Goal: Information Seeking & Learning: Check status

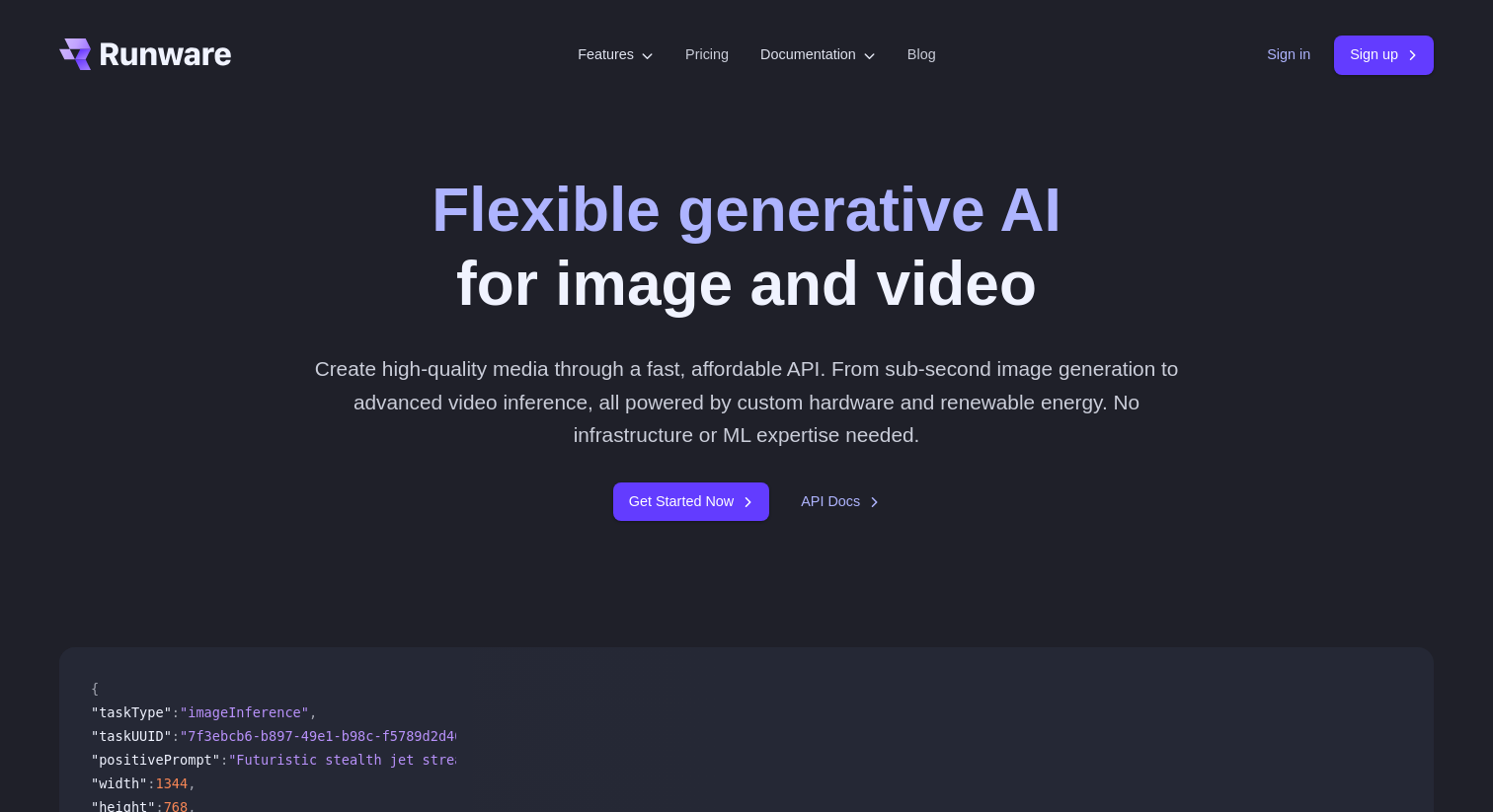
click at [1281, 61] on link "Sign in" at bounding box center [1289, 55] width 44 height 23
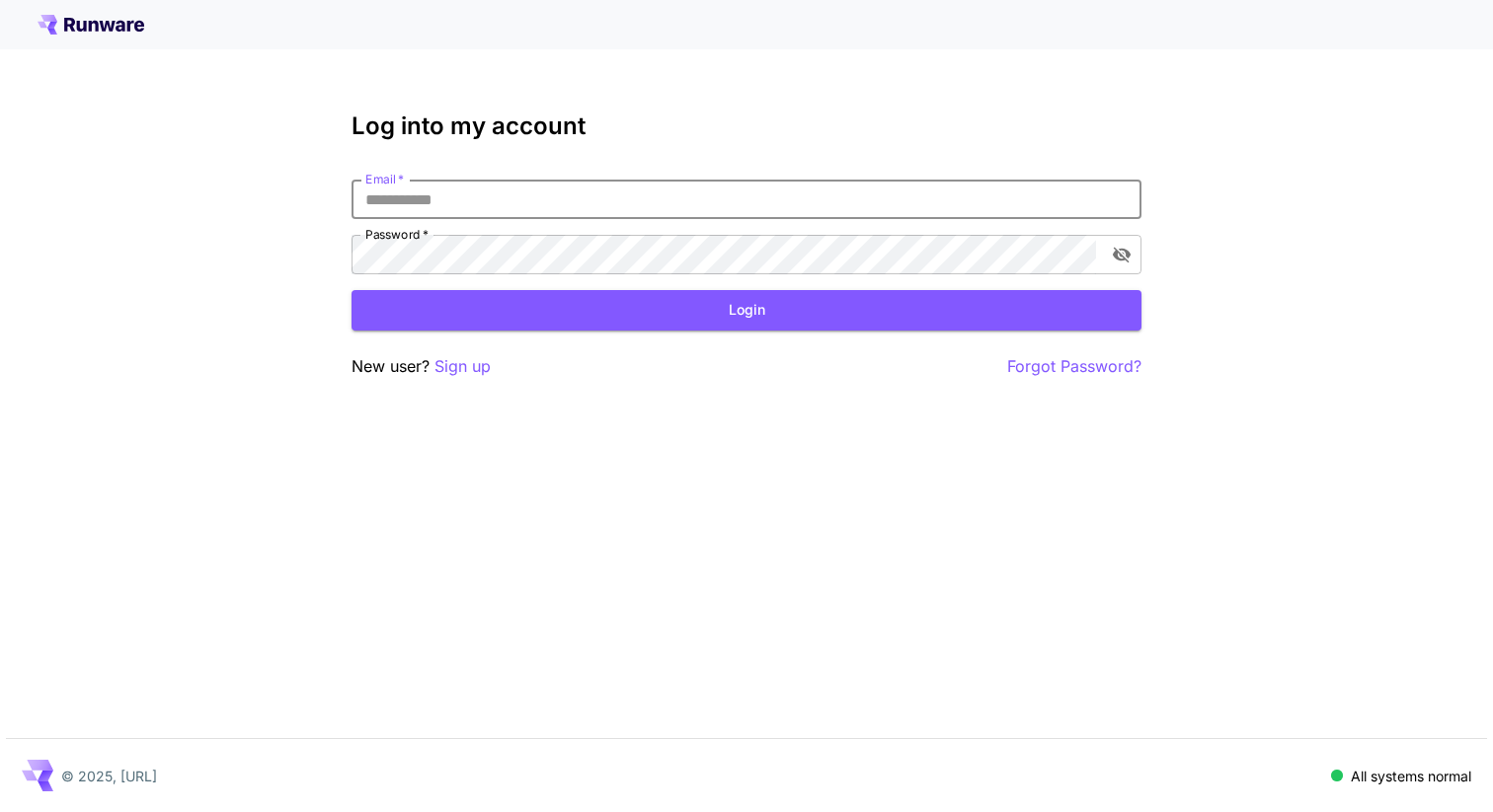
click at [492, 179] on input "Email   *" at bounding box center [746, 199] width 790 height 40
type input "**********"
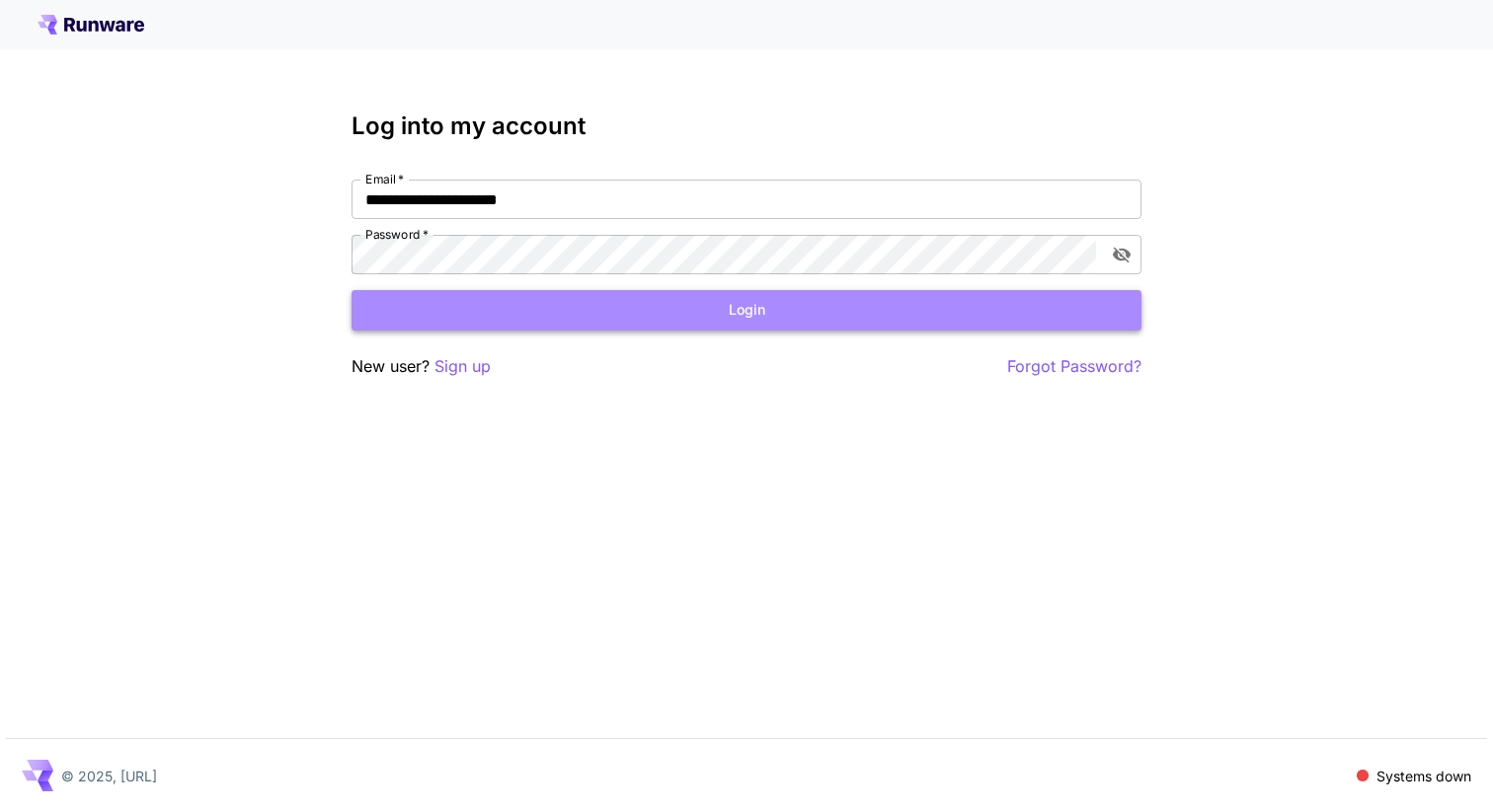
click at [530, 323] on button "Login" at bounding box center [746, 310] width 790 height 41
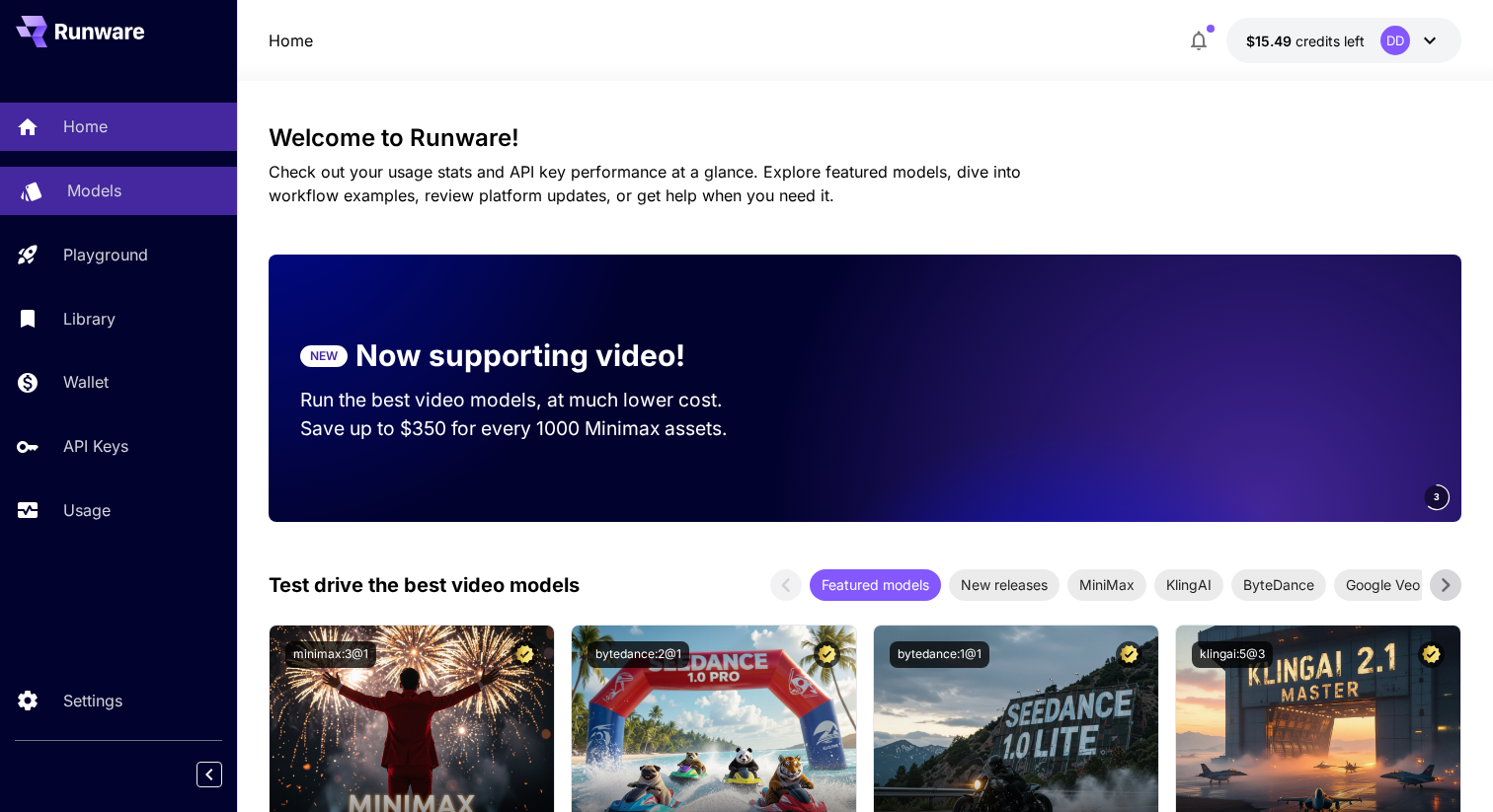
click at [74, 204] on link "Models" at bounding box center [118, 190] width 237 height 49
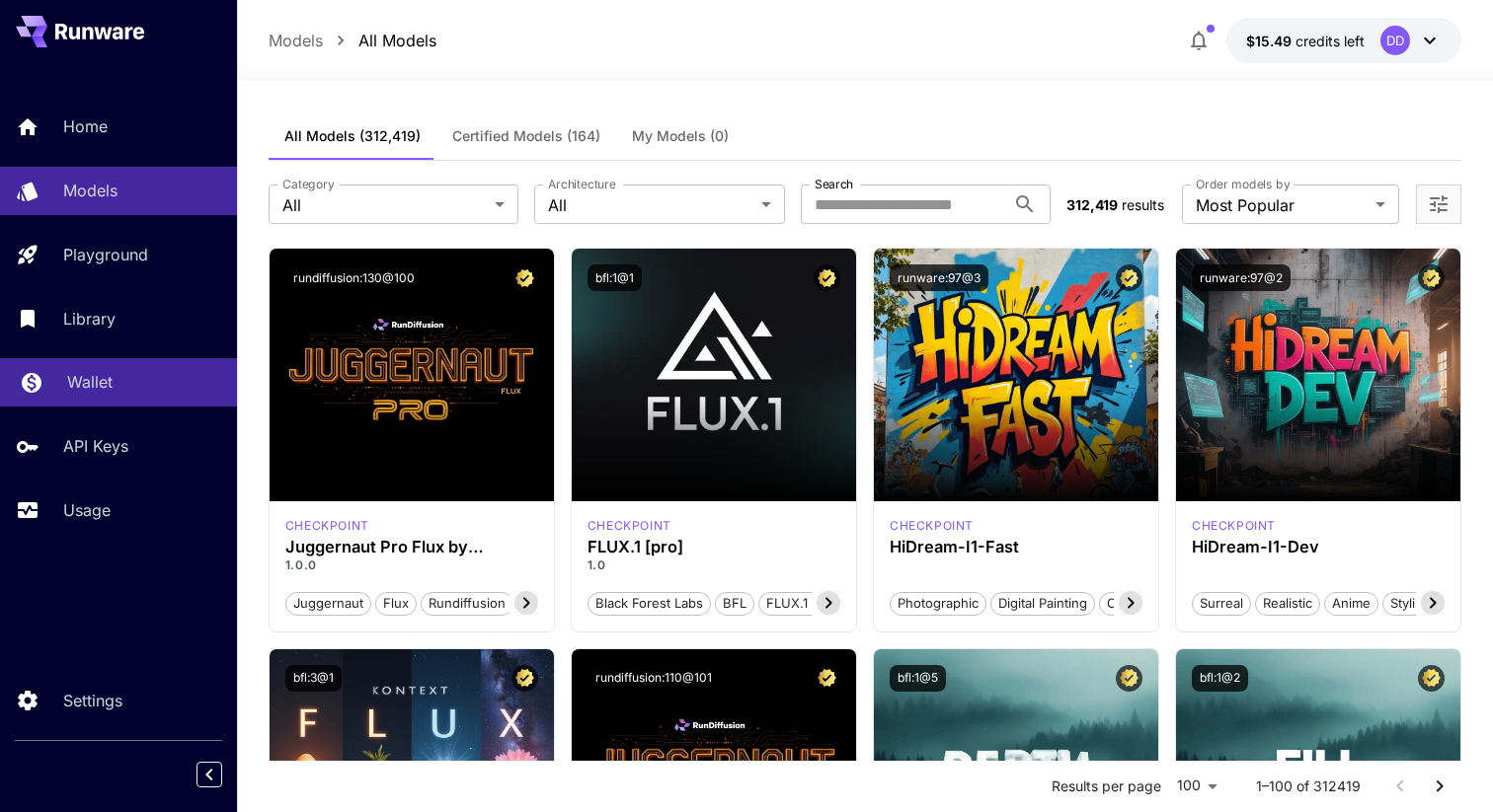
click at [119, 383] on div "Wallet" at bounding box center [144, 382] width 154 height 24
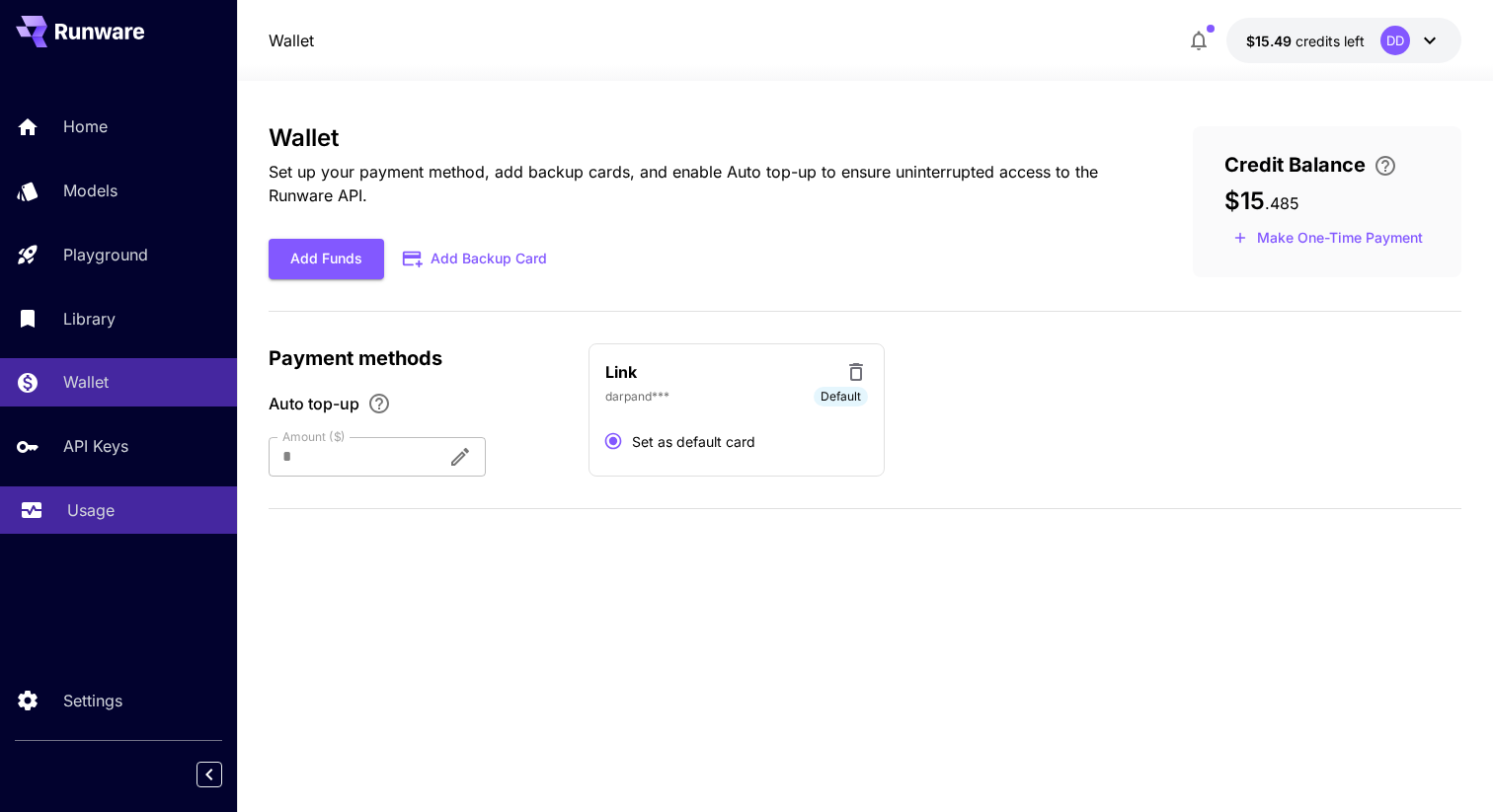
click at [131, 522] on div "Usage" at bounding box center [144, 511] width 154 height 24
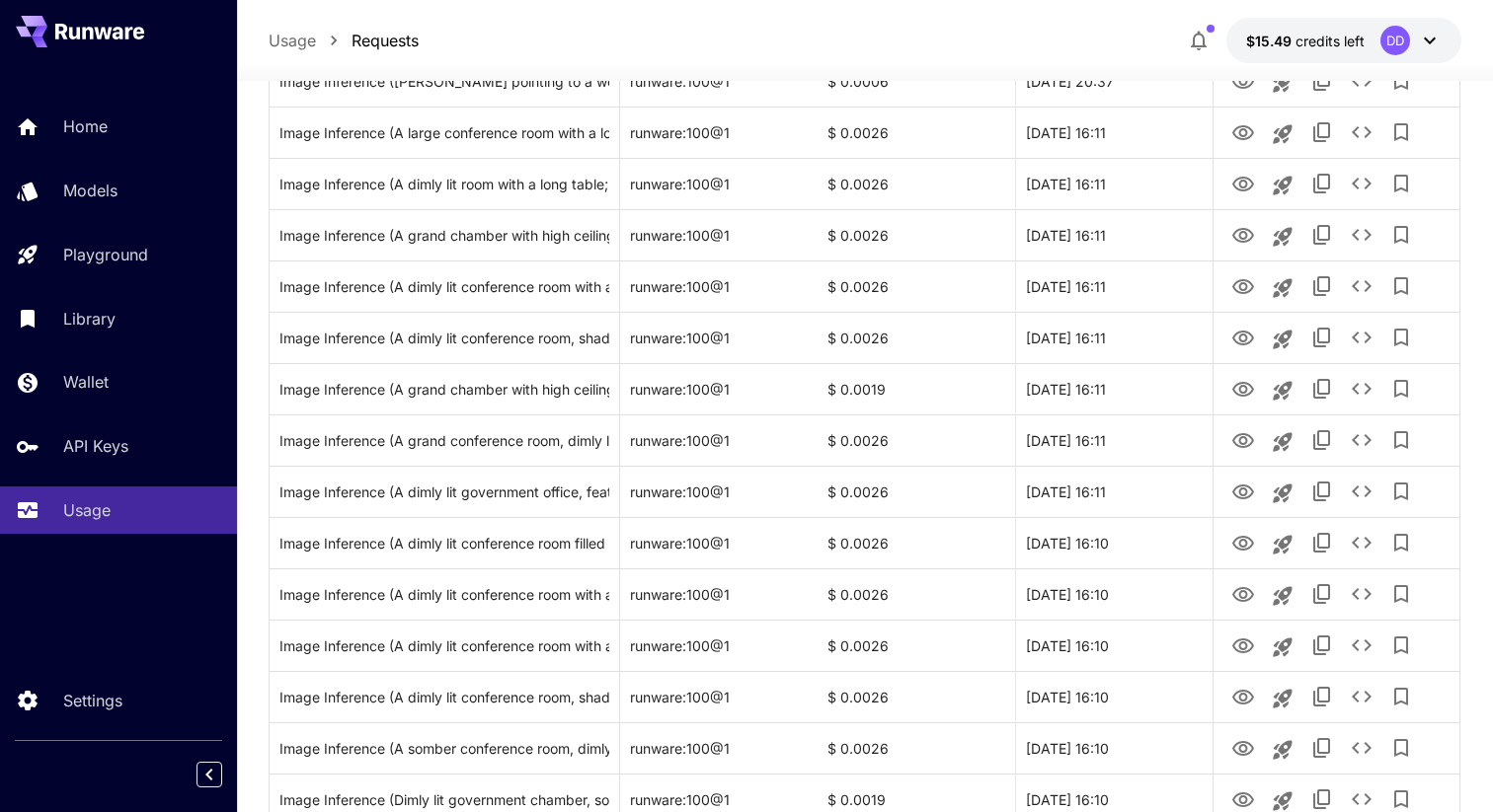
scroll to position [2253, 0]
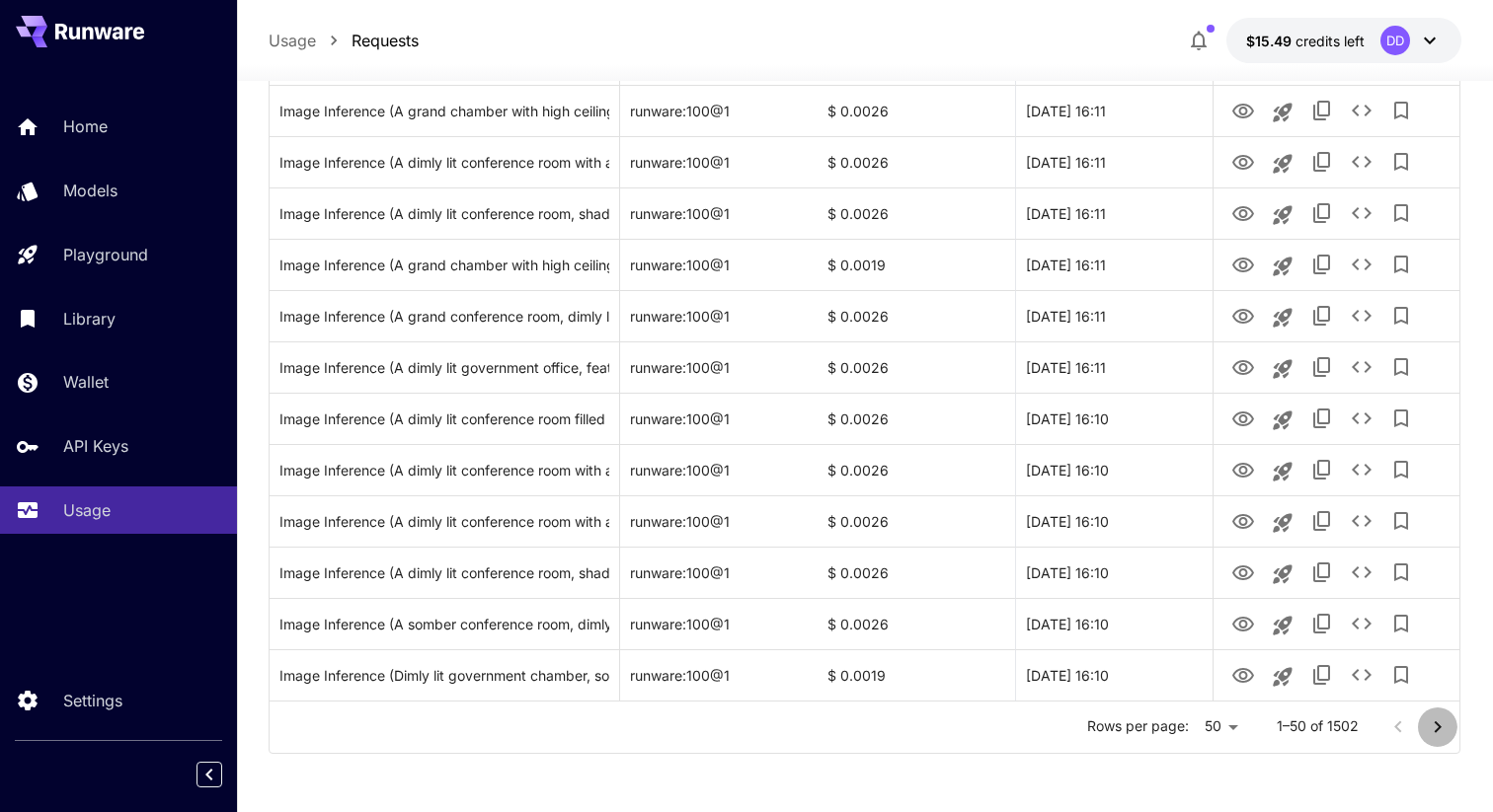
click at [1443, 719] on icon "Go to next page" at bounding box center [1437, 728] width 24 height 24
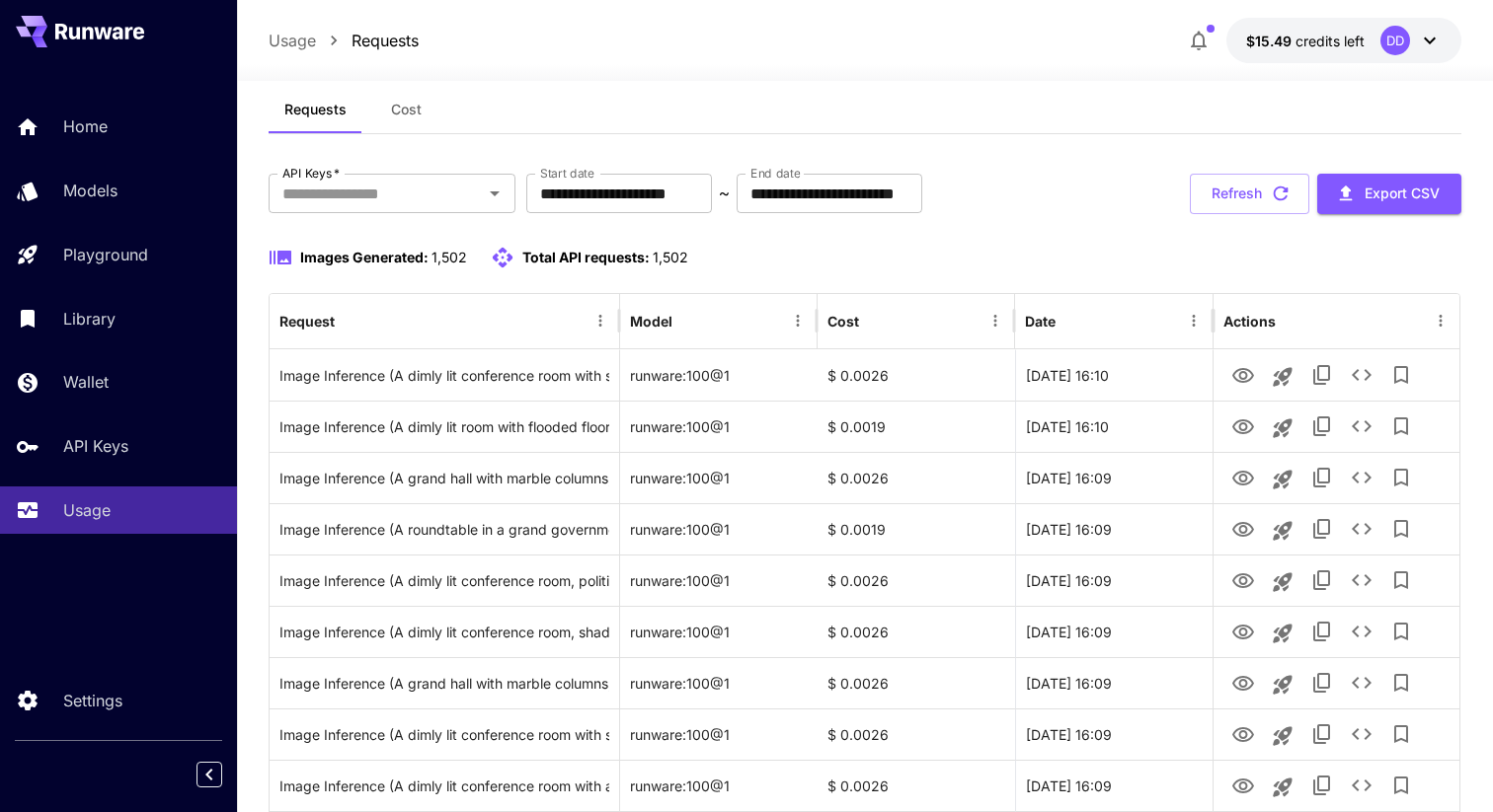
scroll to position [0, 0]
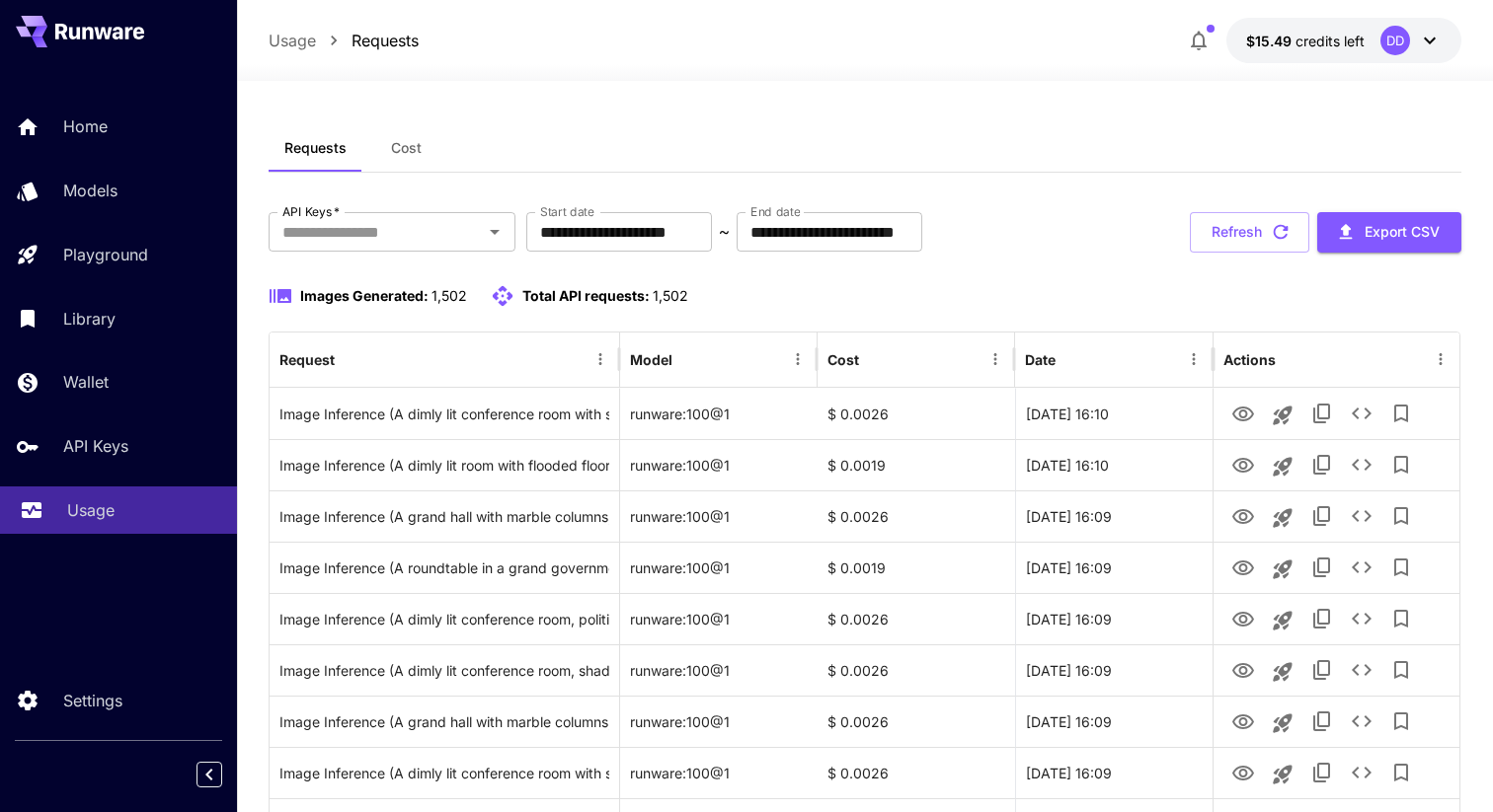
click at [76, 509] on p "Usage" at bounding box center [91, 511] width 48 height 24
click at [143, 134] on div "Home" at bounding box center [144, 126] width 154 height 24
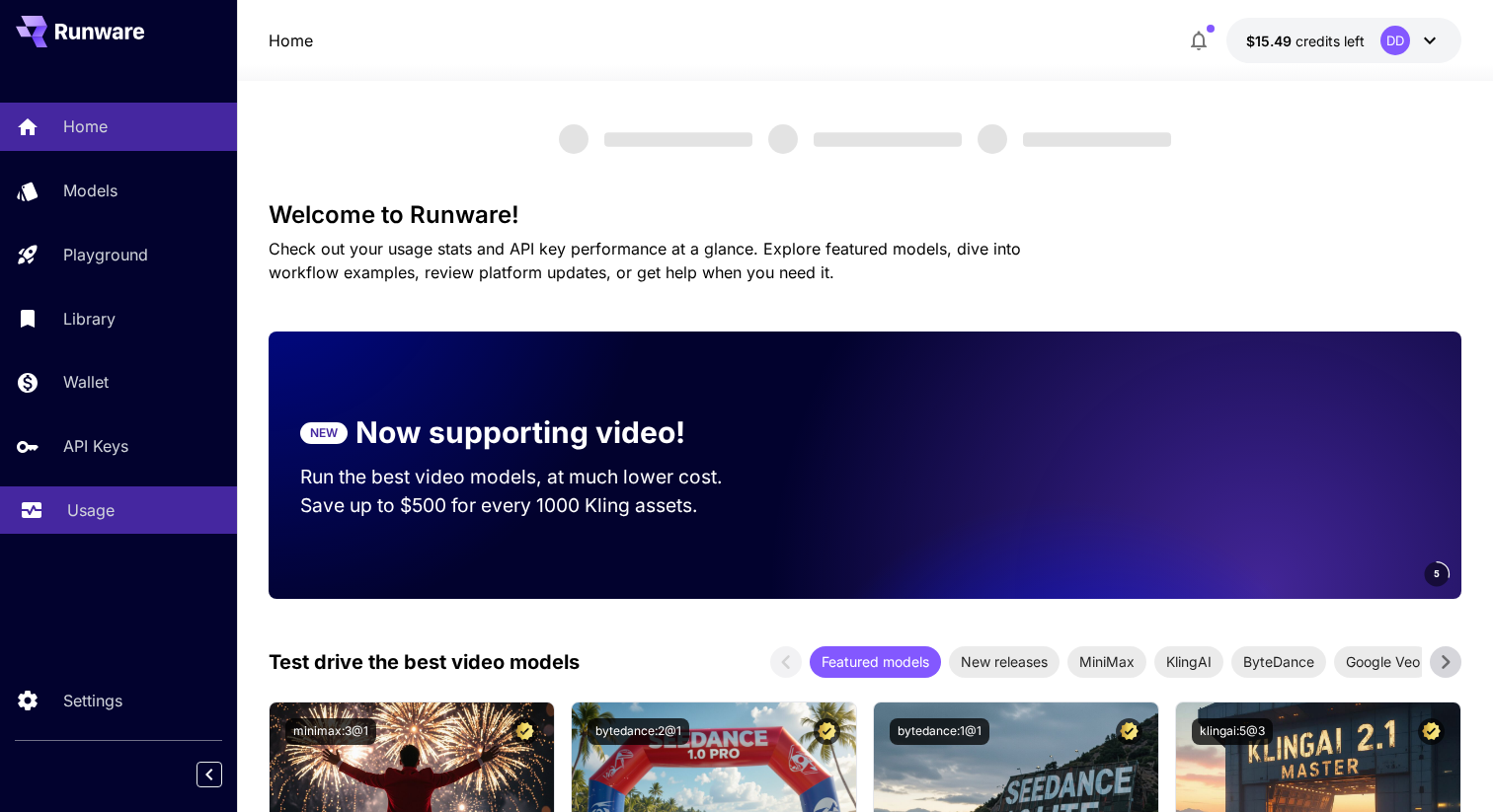
click at [80, 520] on p "Usage" at bounding box center [91, 511] width 48 height 24
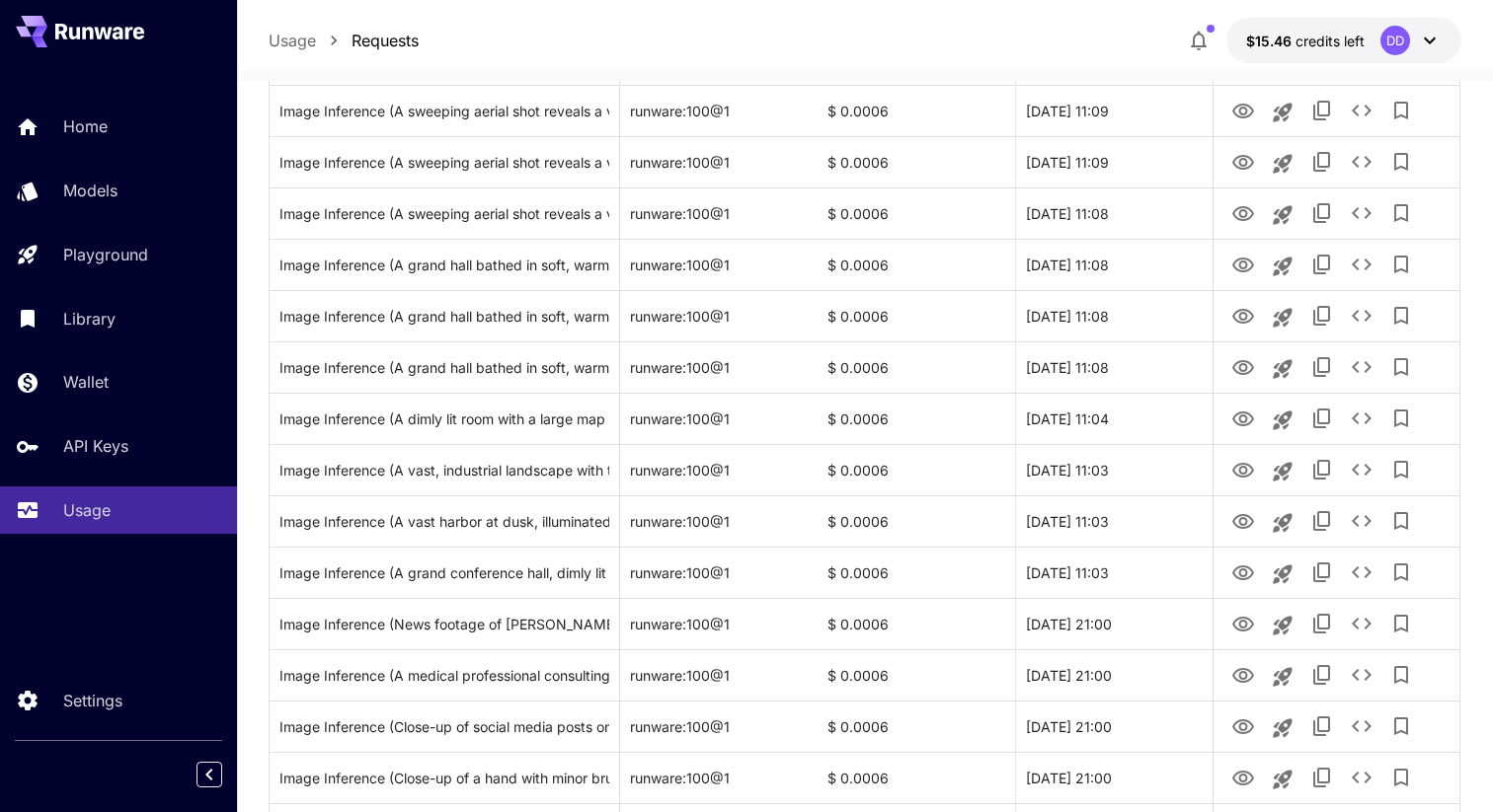
scroll to position [2253, 0]
